Goal: Information Seeking & Learning: Find specific page/section

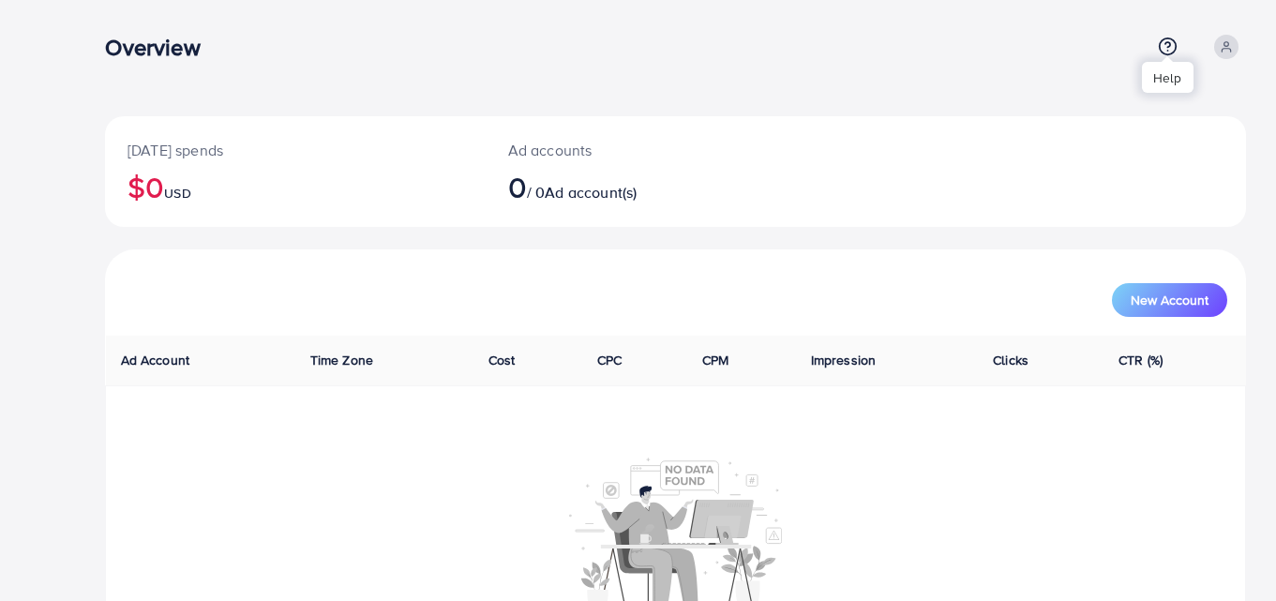
click at [1167, 55] on circle at bounding box center [1168, 46] width 17 height 17
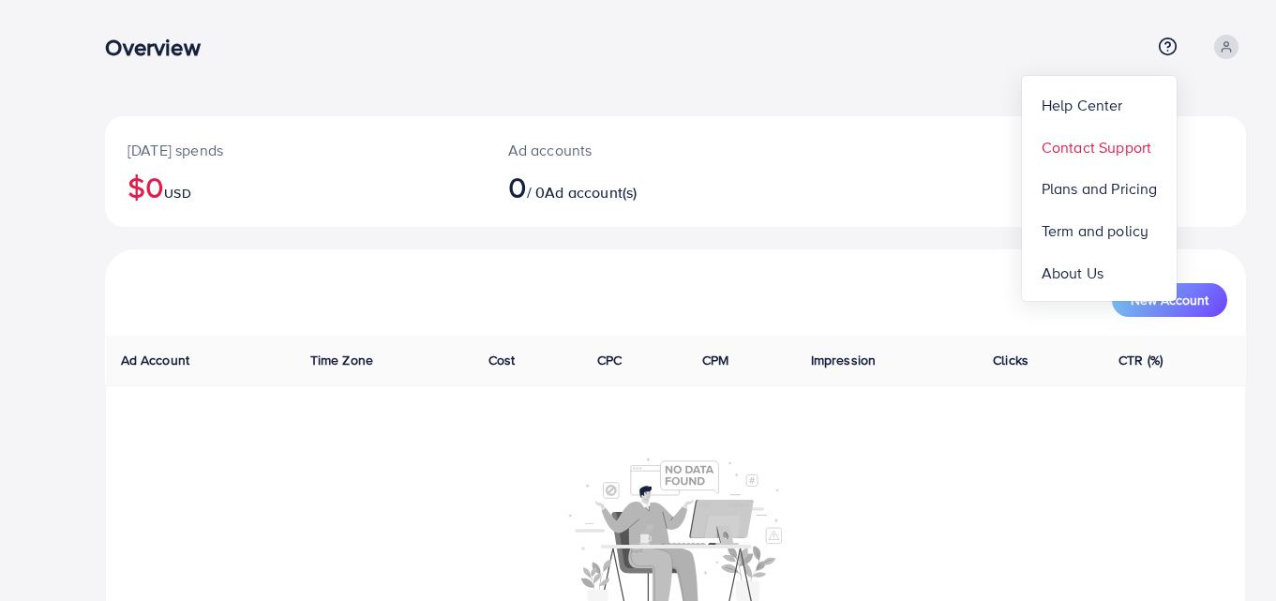
click at [1088, 148] on span "Contact Support" at bounding box center [1097, 147] width 110 height 23
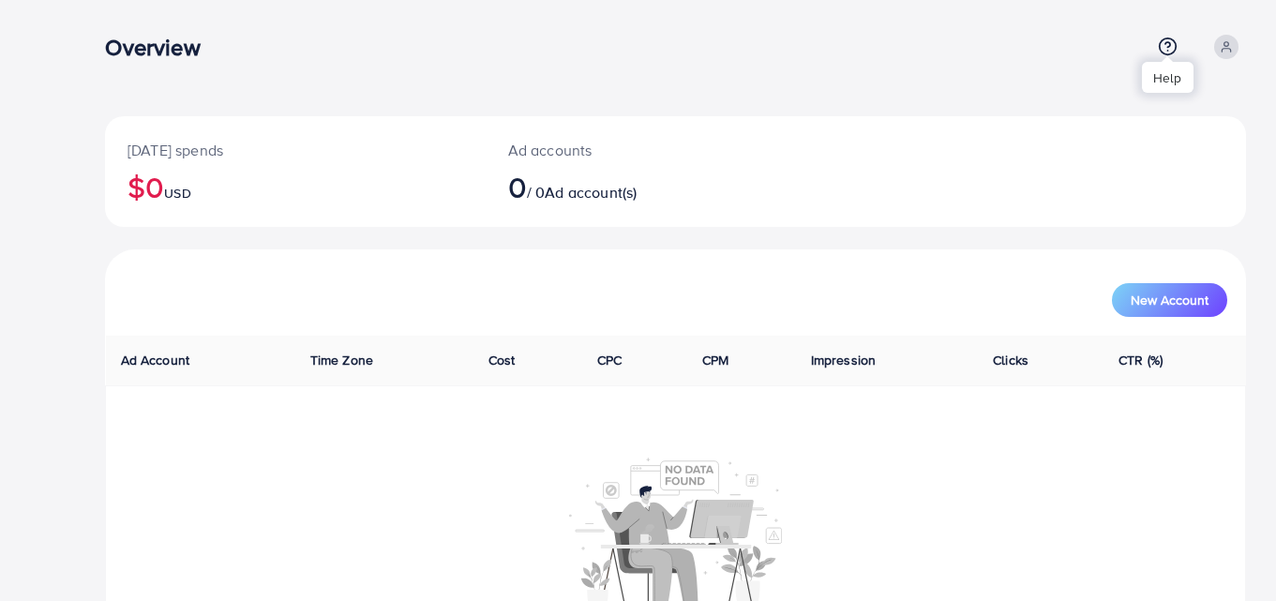
click at [1162, 57] on div at bounding box center [1168, 59] width 12 height 6
click at [1171, 41] on icon at bounding box center [1168, 47] width 20 height 20
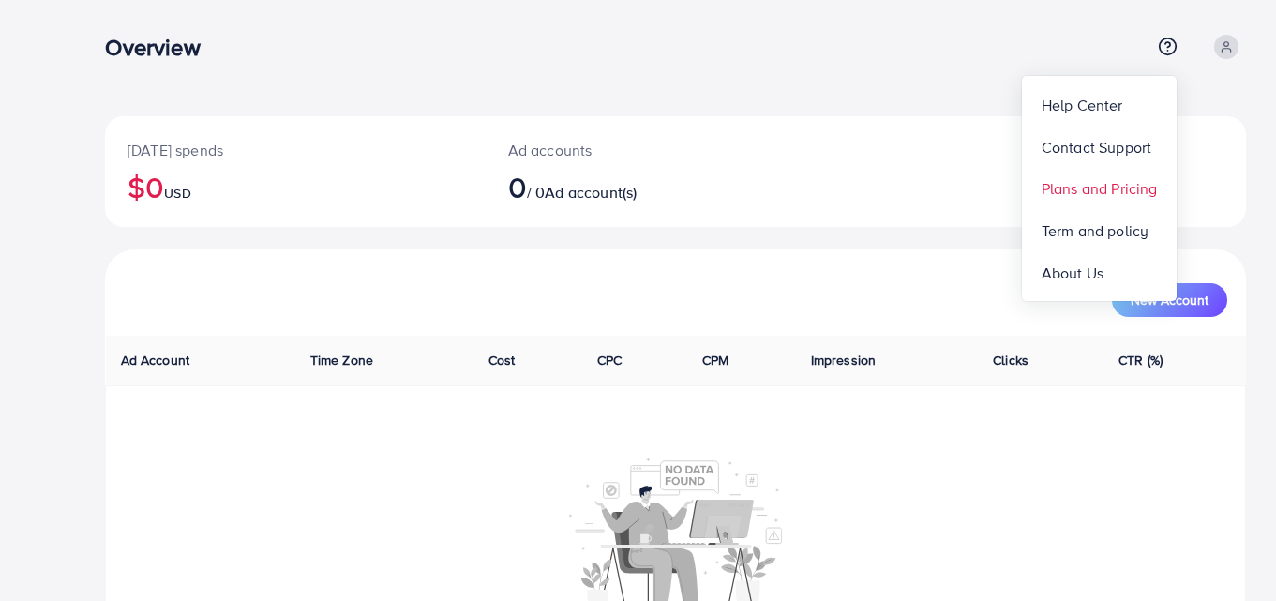
click at [1102, 188] on span "Plans and Pricing" at bounding box center [1100, 188] width 116 height 23
